Goal: Task Accomplishment & Management: Use online tool/utility

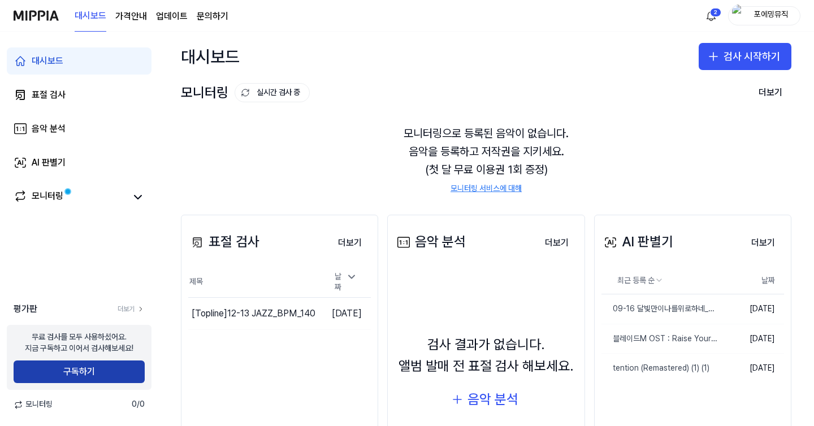
click at [117, 372] on button "구독하기" at bounding box center [79, 372] width 131 height 23
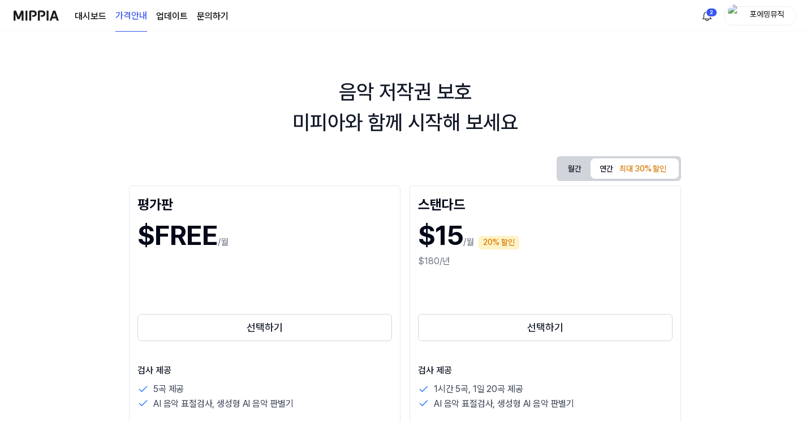
click at [590, 167] on button "월간" at bounding box center [575, 169] width 32 height 18
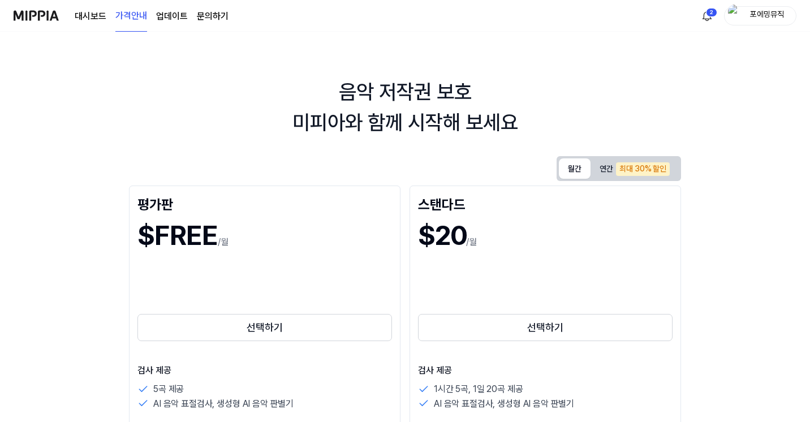
click at [757, 21] on div "포에밍뮤직" at bounding box center [767, 15] width 44 height 12
click at [691, 98] on button "로그아웃" at bounding box center [724, 99] width 130 height 11
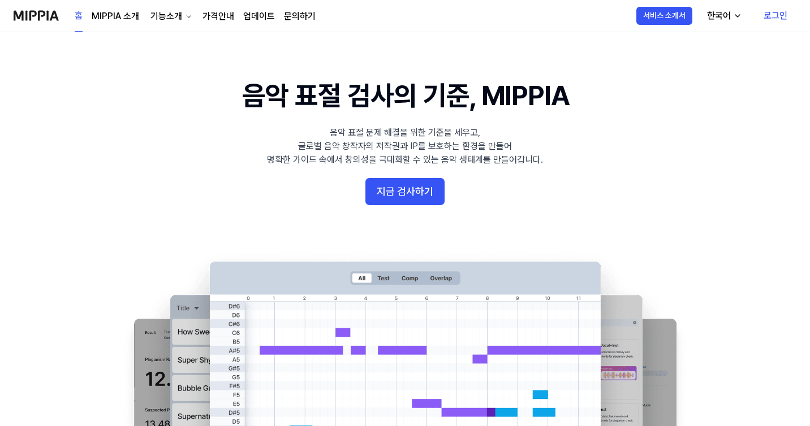
click at [771, 15] on link "로그인" at bounding box center [775, 16] width 42 height 32
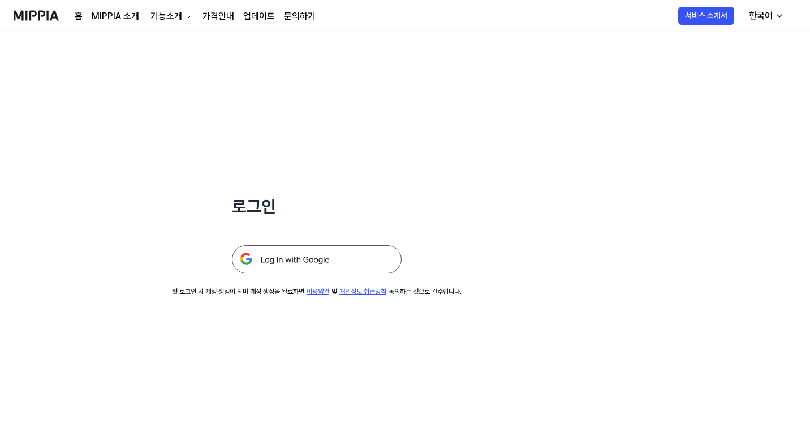
click at [326, 275] on div "로그인 첫 로그인 시 계정 생성이 되며 계정 생성을 완료하면 이용약관 및 개인정보 취급방침 동의하는 것으로 간주합니다." at bounding box center [316, 164] width 633 height 265
click at [329, 272] on img at bounding box center [317, 259] width 170 height 28
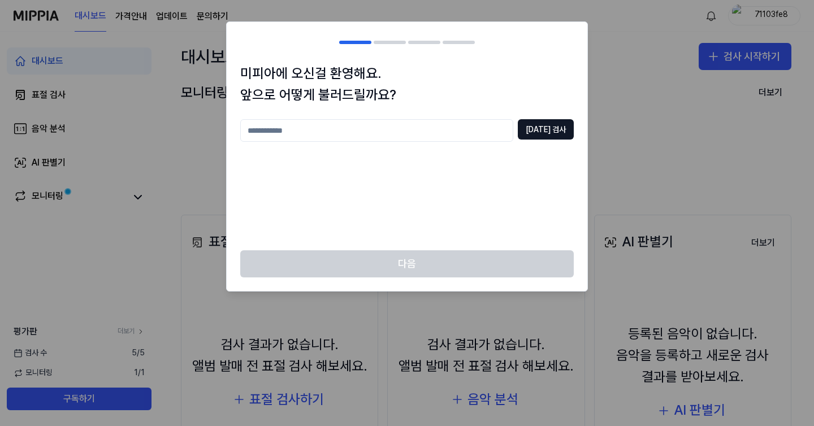
click at [463, 130] on input "text" at bounding box center [376, 130] width 273 height 23
type input "*"
type input "**********"
click at [544, 128] on button "중복 검사" at bounding box center [546, 129] width 56 height 20
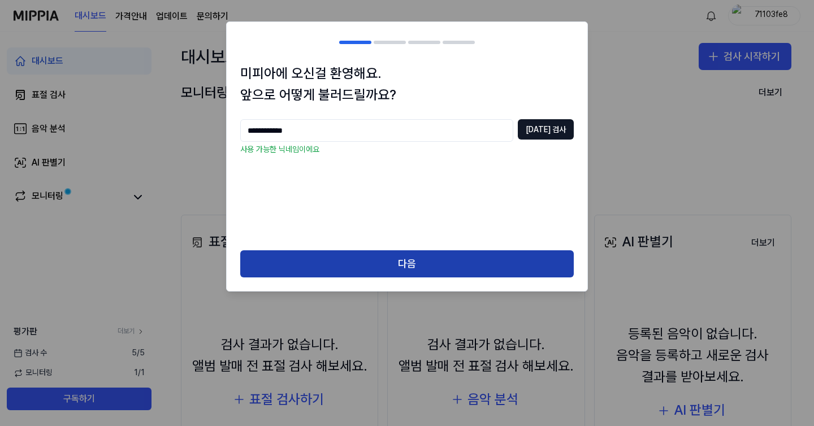
click at [458, 261] on button "다음" at bounding box center [407, 264] width 334 height 27
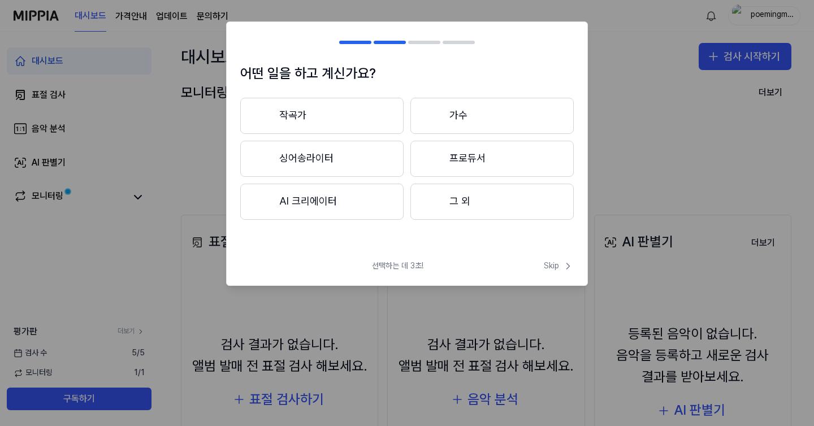
click at [336, 120] on button "작곡가" at bounding box center [321, 116] width 163 height 36
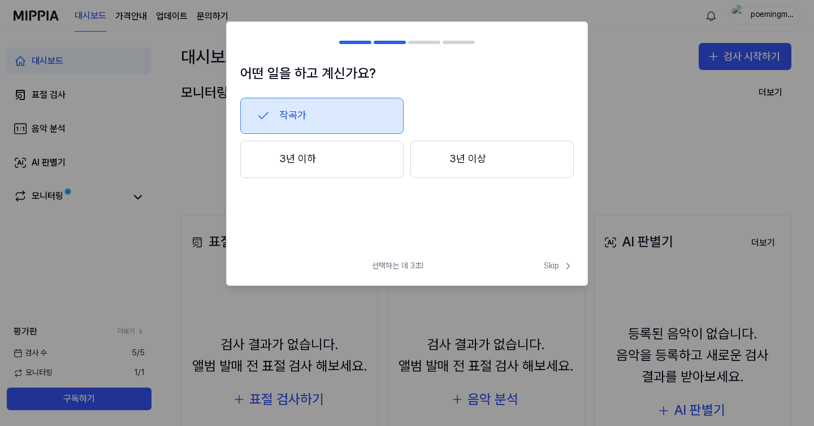
click at [430, 170] on button "3년 이상" at bounding box center [492, 159] width 163 height 37
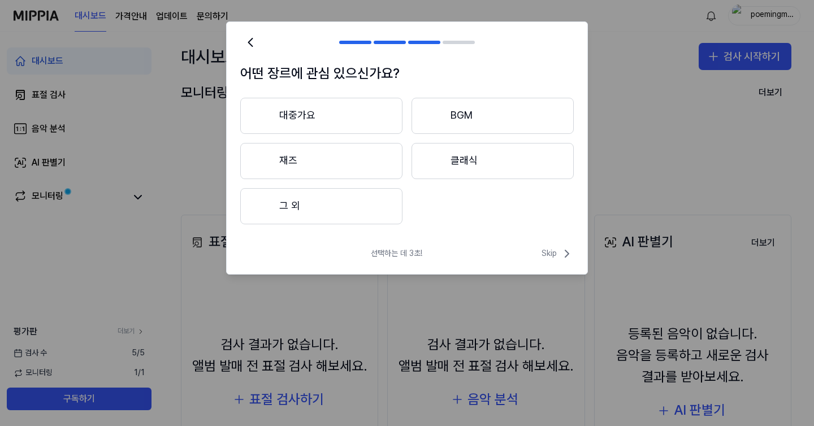
click at [346, 124] on button "대중가요" at bounding box center [321, 116] width 162 height 36
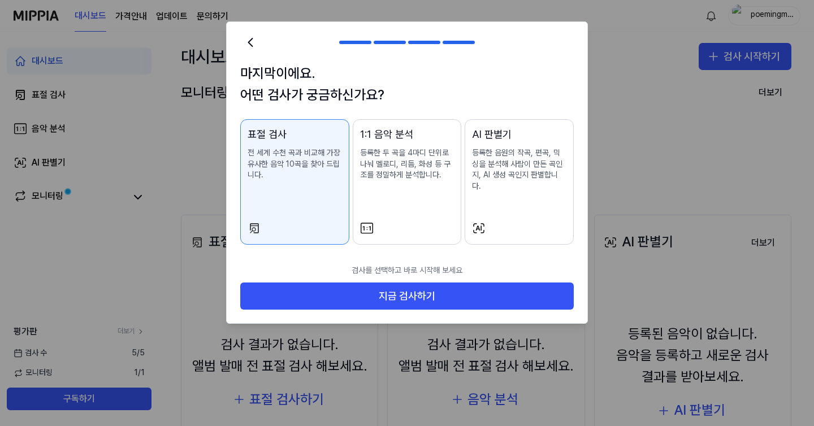
click at [474, 177] on button "AI 판별기 등록한 음원의 작곡, 편곡, 믹싱을 분석해 사람이 만든 곡인지, AI 생성 곡인지 판별합니다." at bounding box center [519, 181] width 109 height 125
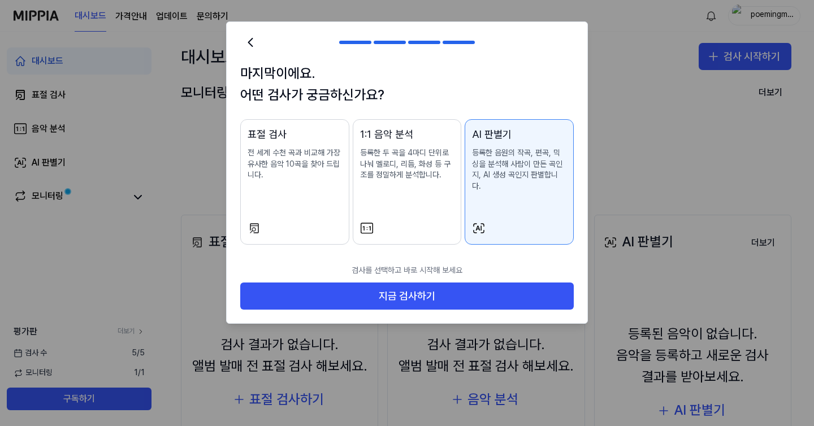
click at [437, 266] on p "검사를 선택하고 바로 시작해 보세요" at bounding box center [407, 270] width 334 height 25
click at [437, 270] on p "검사를 선택하고 바로 시작해 보세요" at bounding box center [407, 270] width 334 height 25
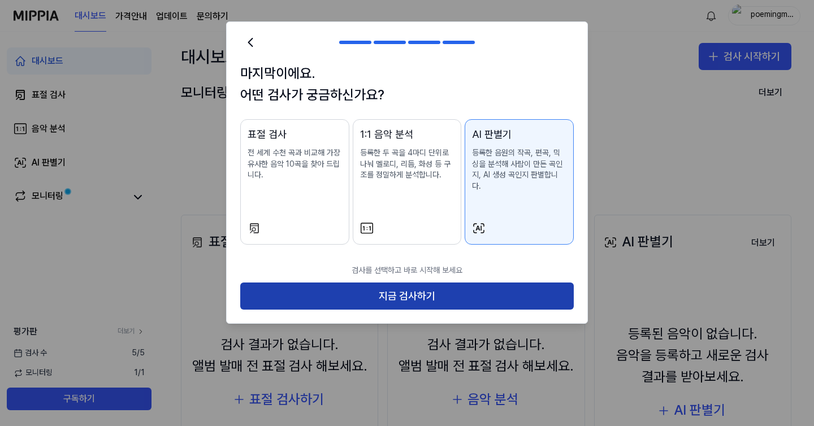
click at [436, 283] on button "지금 검사하기" at bounding box center [407, 296] width 334 height 27
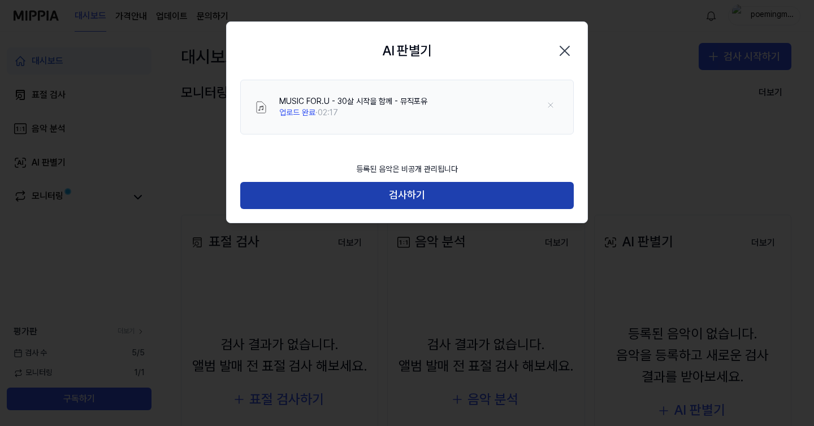
click at [427, 202] on button "검사하기" at bounding box center [407, 195] width 334 height 27
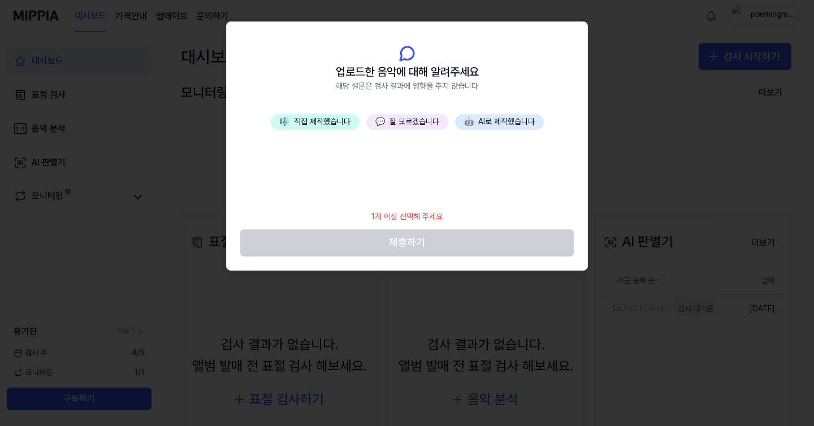
click at [351, 121] on button "🎼 직접 제작했습니다" at bounding box center [315, 122] width 89 height 16
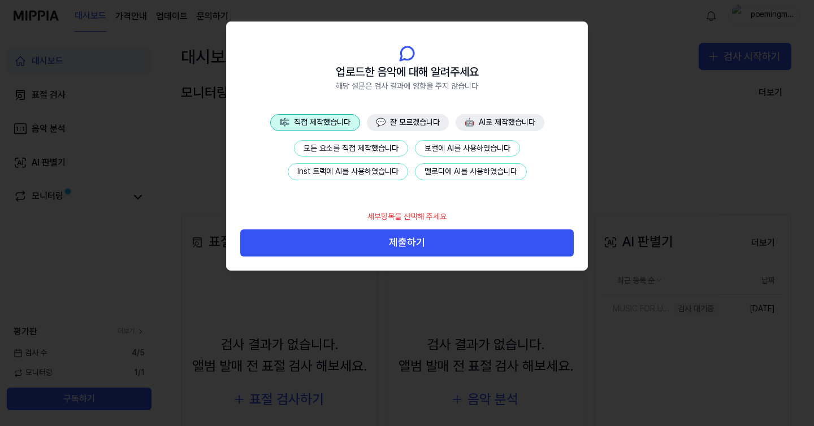
click at [386, 149] on button "모든 요소를 직접 제작했습니다" at bounding box center [351, 148] width 114 height 17
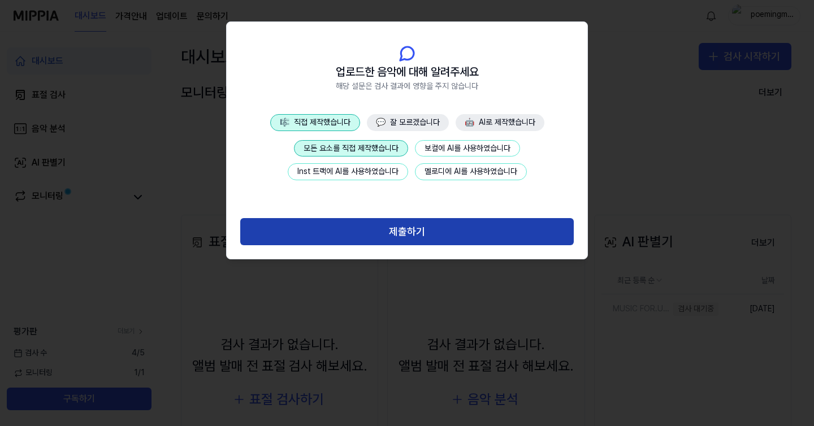
click at [408, 227] on button "제출하기" at bounding box center [407, 231] width 334 height 27
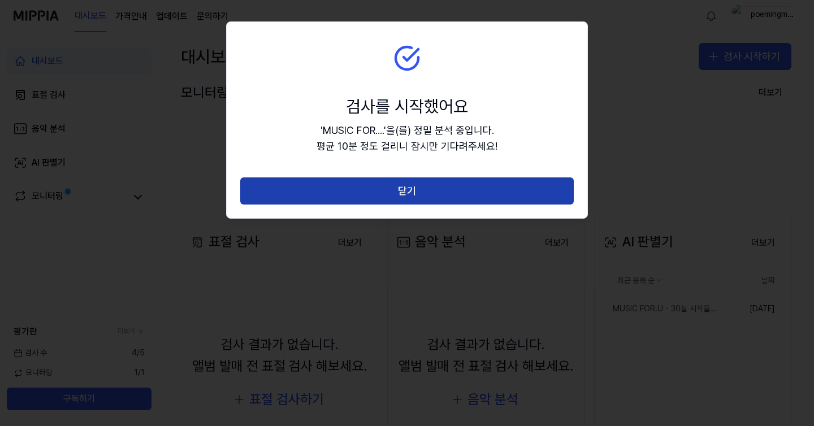
click at [447, 182] on button "닫기" at bounding box center [407, 191] width 334 height 27
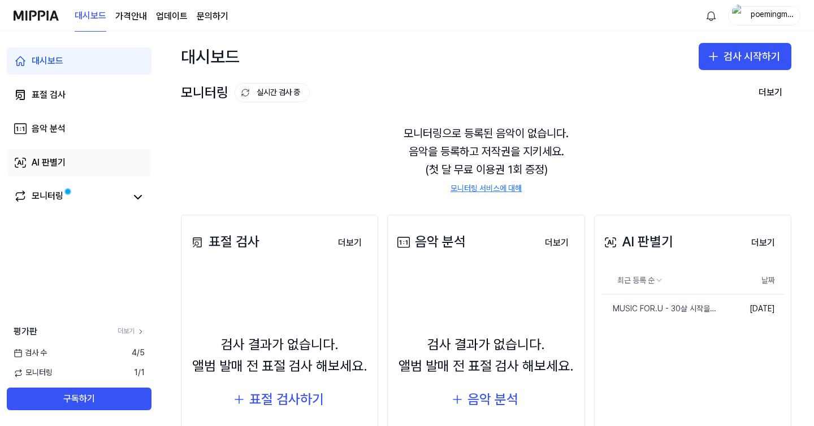
click at [68, 152] on link "AI 판별기" at bounding box center [79, 162] width 145 height 27
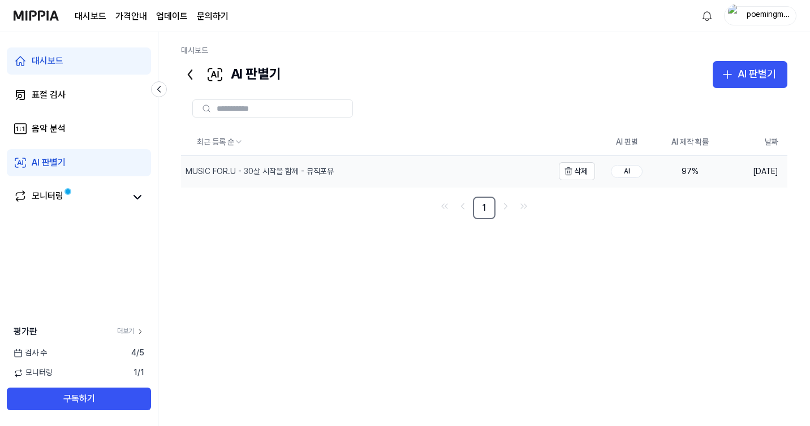
click at [328, 166] on div "MUSIC FOR.U - 30살 시작을 함께 - 뮤직포유" at bounding box center [260, 171] width 148 height 11
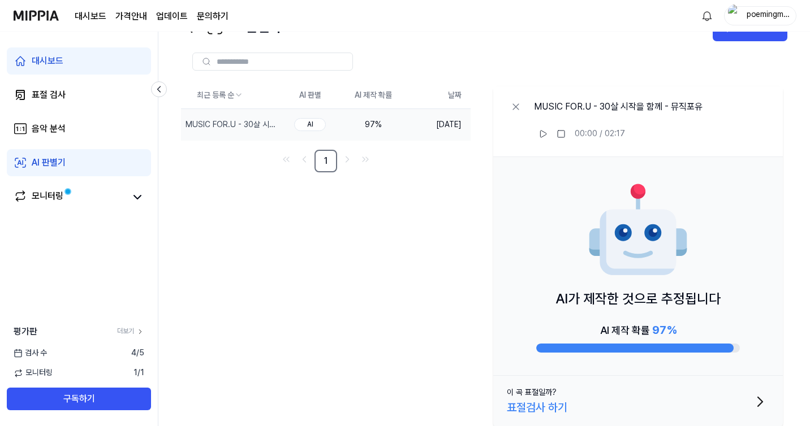
scroll to position [53, 0]
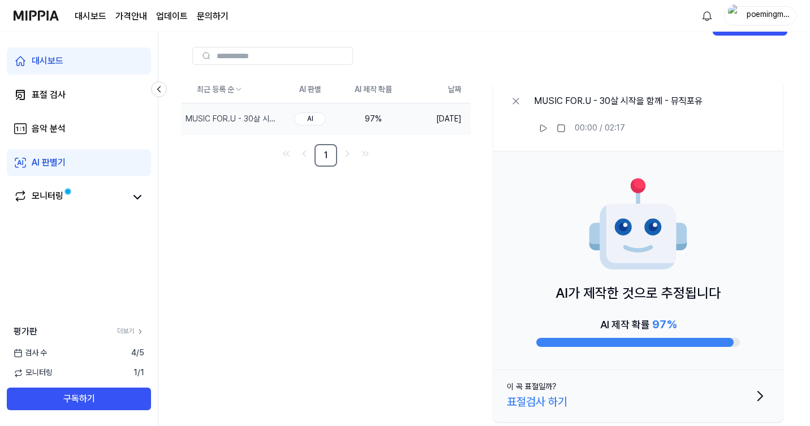
click at [766, 19] on div "poemingmusic" at bounding box center [767, 15] width 44 height 12
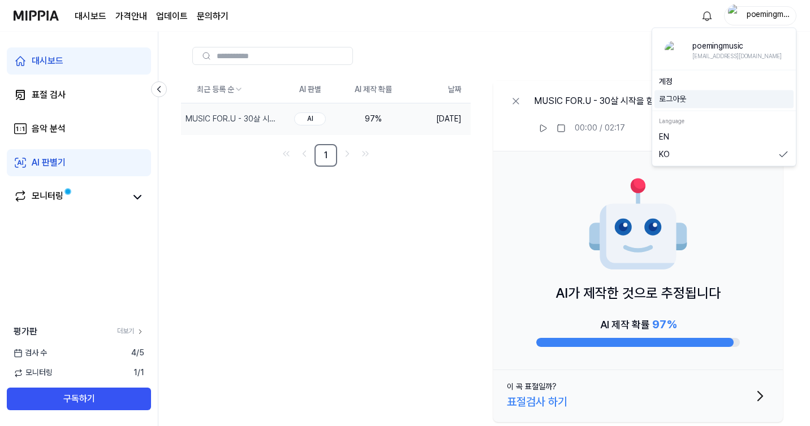
click at [675, 95] on button "로그아웃" at bounding box center [724, 99] width 130 height 11
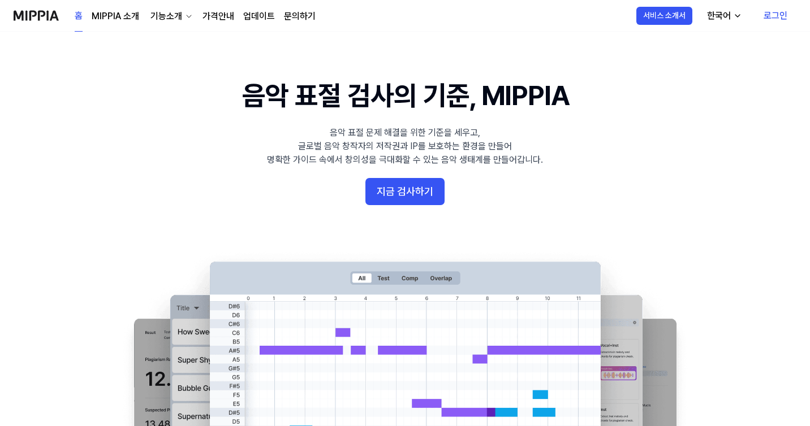
click at [779, 18] on link "로그인" at bounding box center [775, 16] width 42 height 32
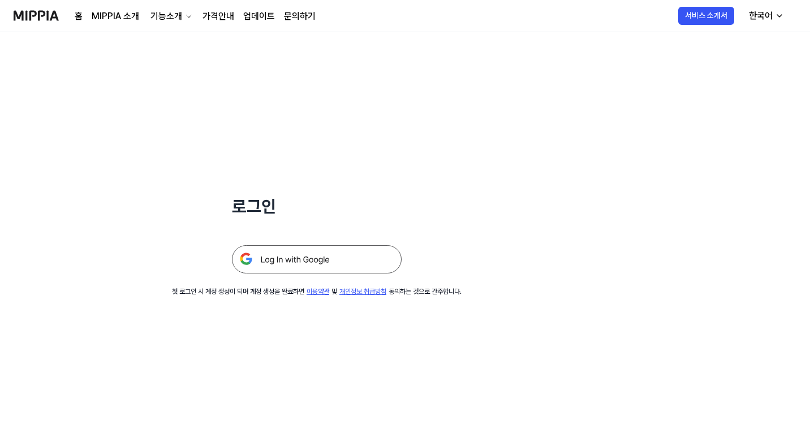
click at [335, 253] on img at bounding box center [317, 259] width 170 height 28
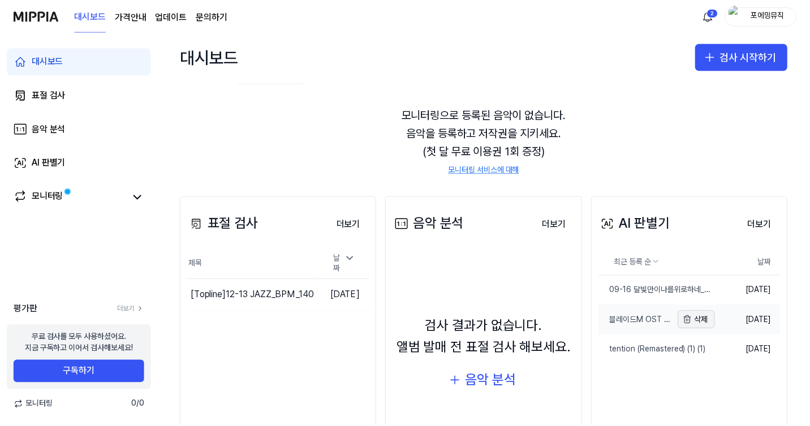
scroll to position [33, 0]
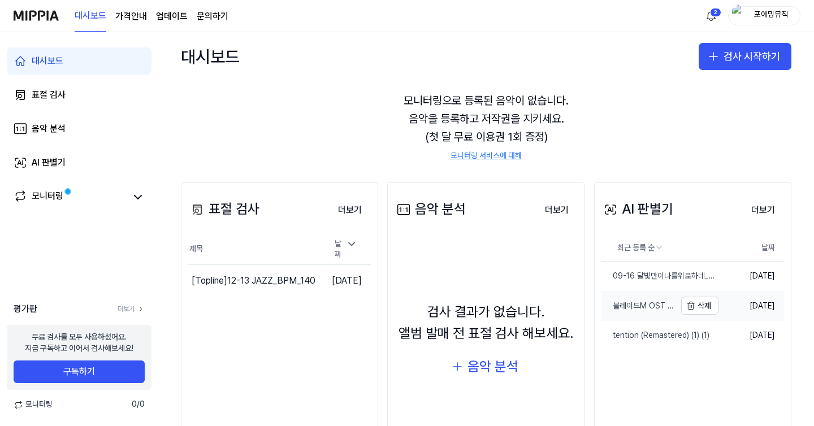
click at [647, 308] on div "블레이드M OST : Raise Your Blade (아리)" at bounding box center [639, 306] width 74 height 11
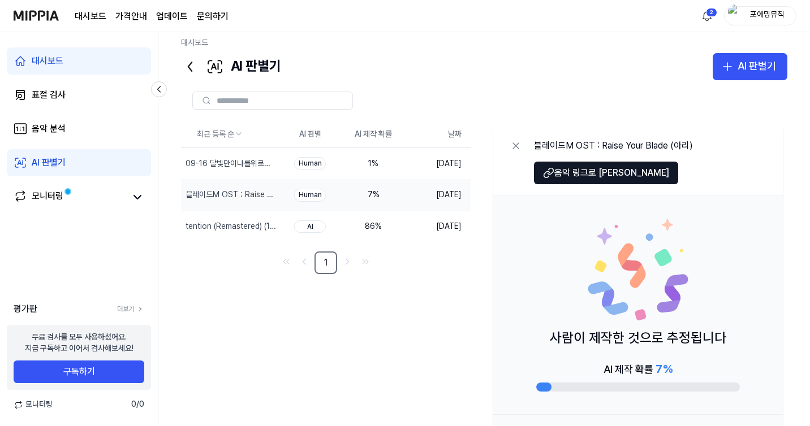
scroll to position [53, 0]
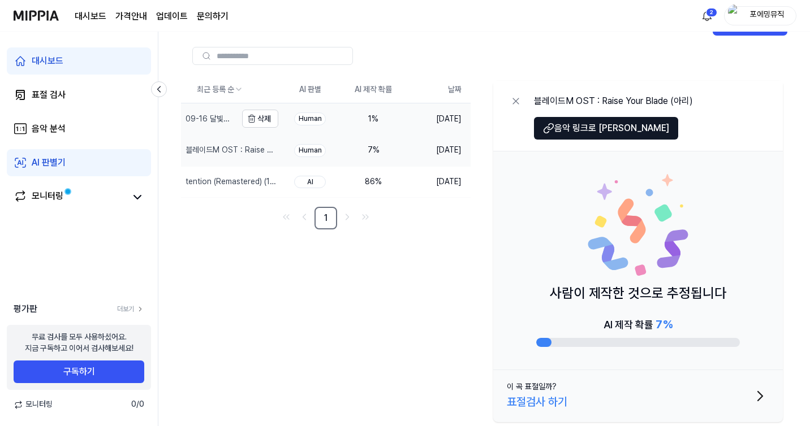
click at [234, 118] on div "09-16 달빛만이나를위로하네_BPM_108_MR" at bounding box center [208, 119] width 55 height 11
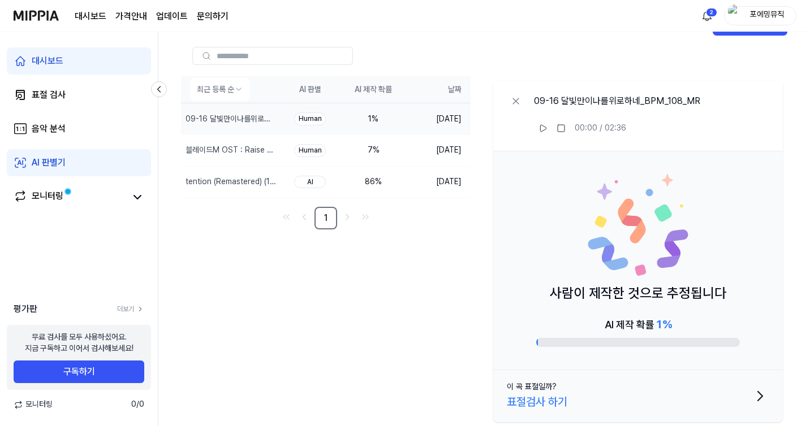
click at [242, 150] on td "블레이드M OST : Raise Your Blade (아리) 삭제" at bounding box center [229, 150] width 97 height 31
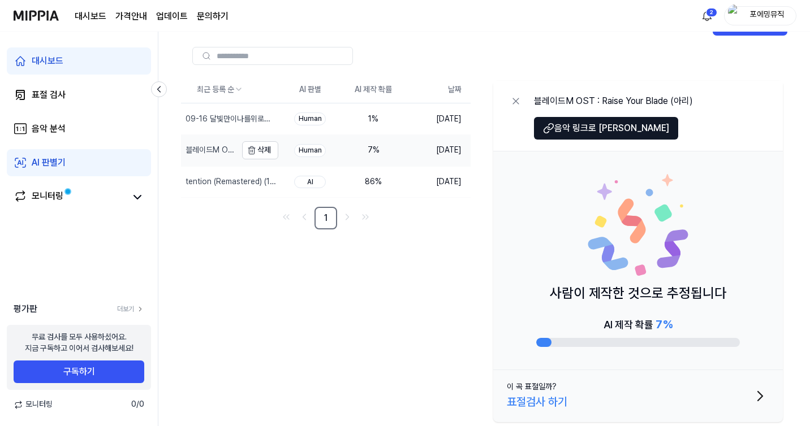
click at [229, 149] on div "블레이드M OST : Raise Your Blade (아리)" at bounding box center [210, 150] width 49 height 11
